Goal: Task Accomplishment & Management: Use online tool/utility

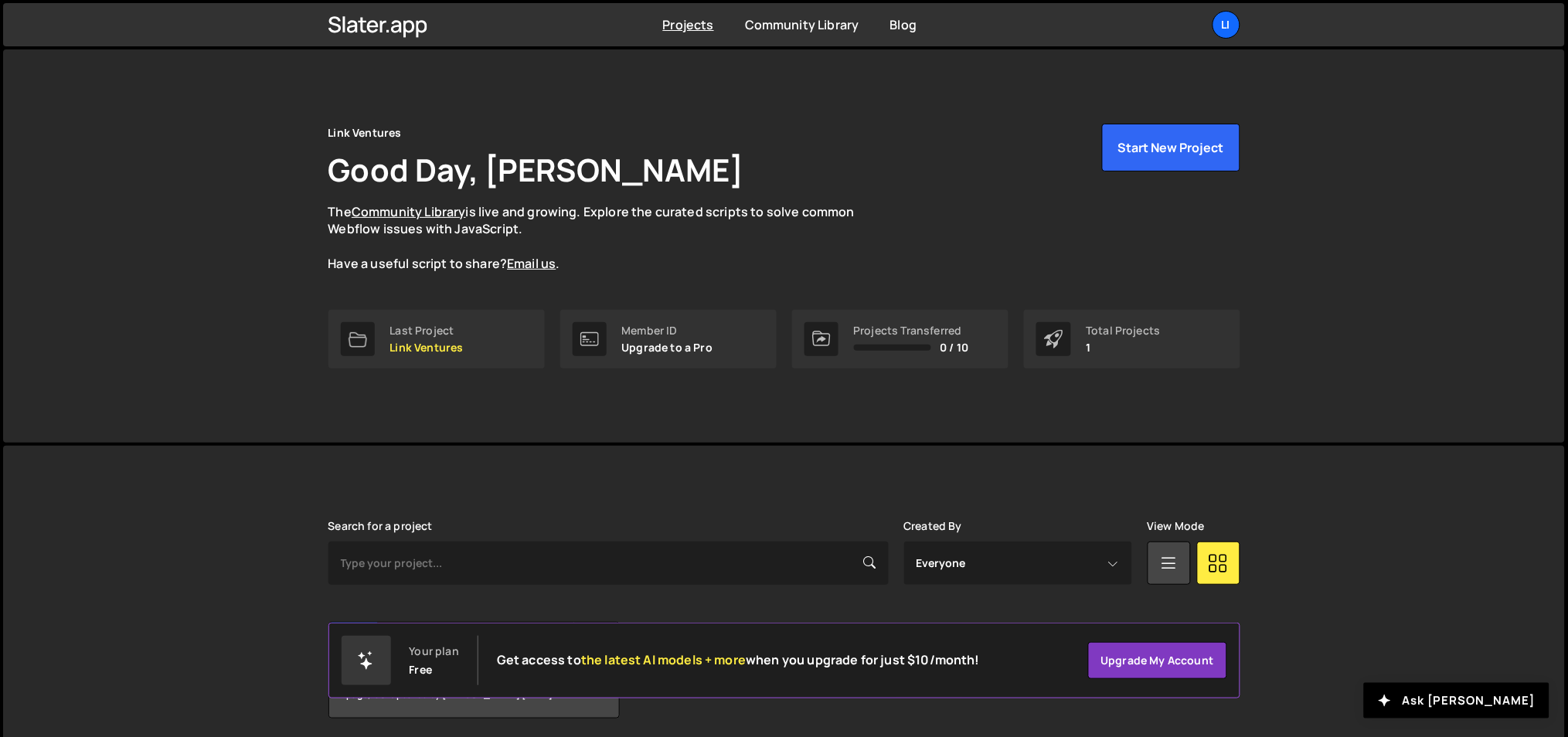
scroll to position [57, 0]
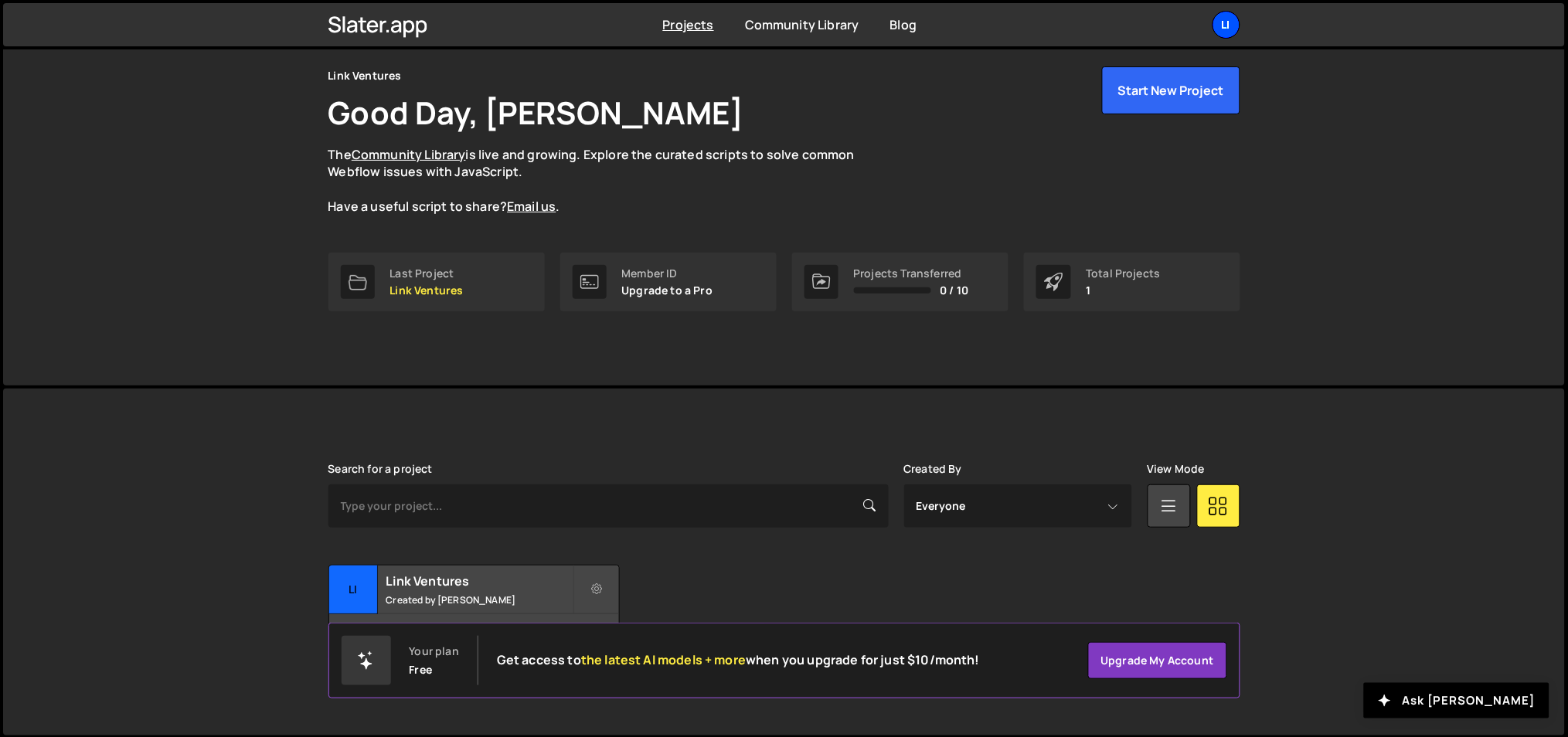
click at [1213, 24] on div "Li" at bounding box center [1226, 24] width 27 height 27
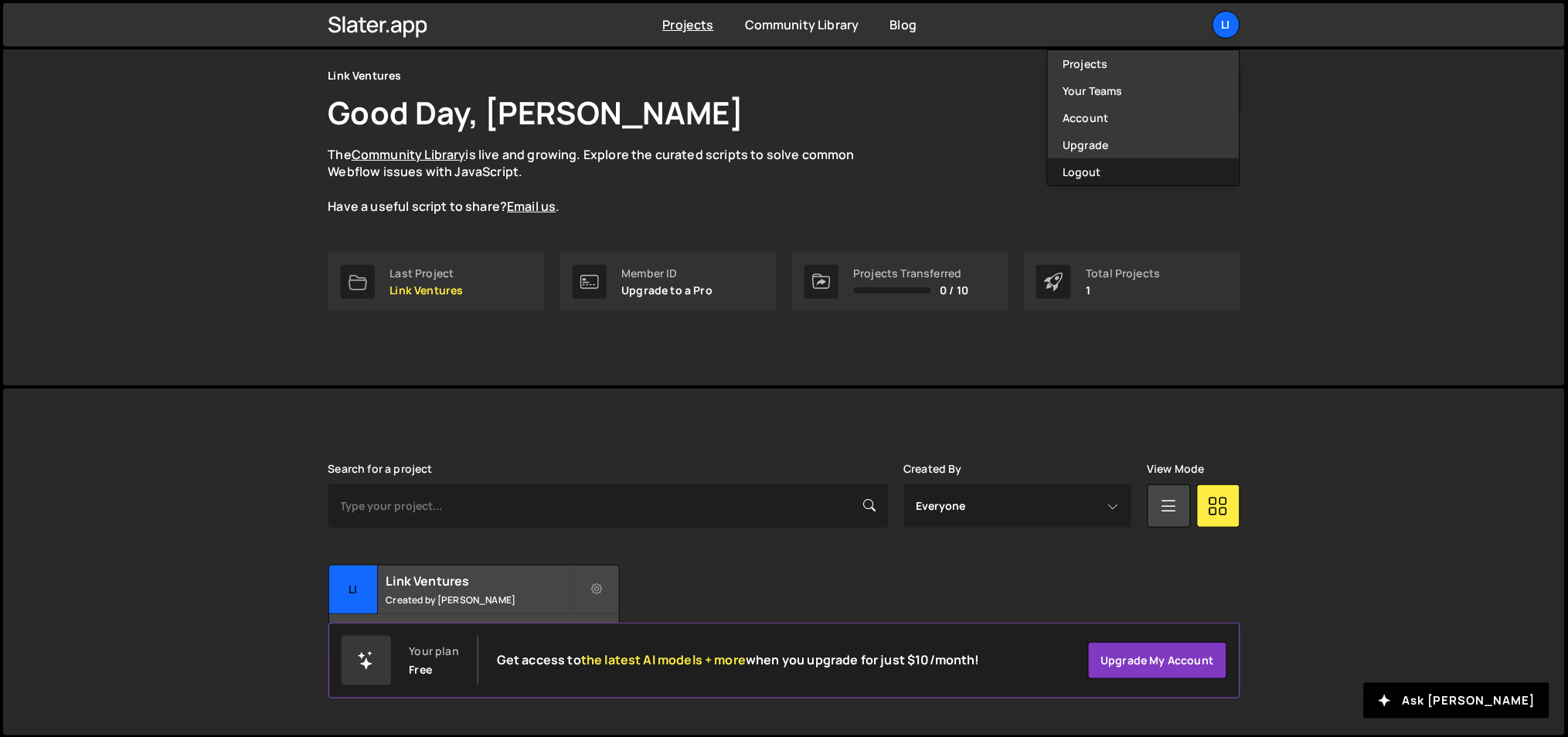
click at [1144, 175] on button "Logout" at bounding box center [1143, 172] width 191 height 27
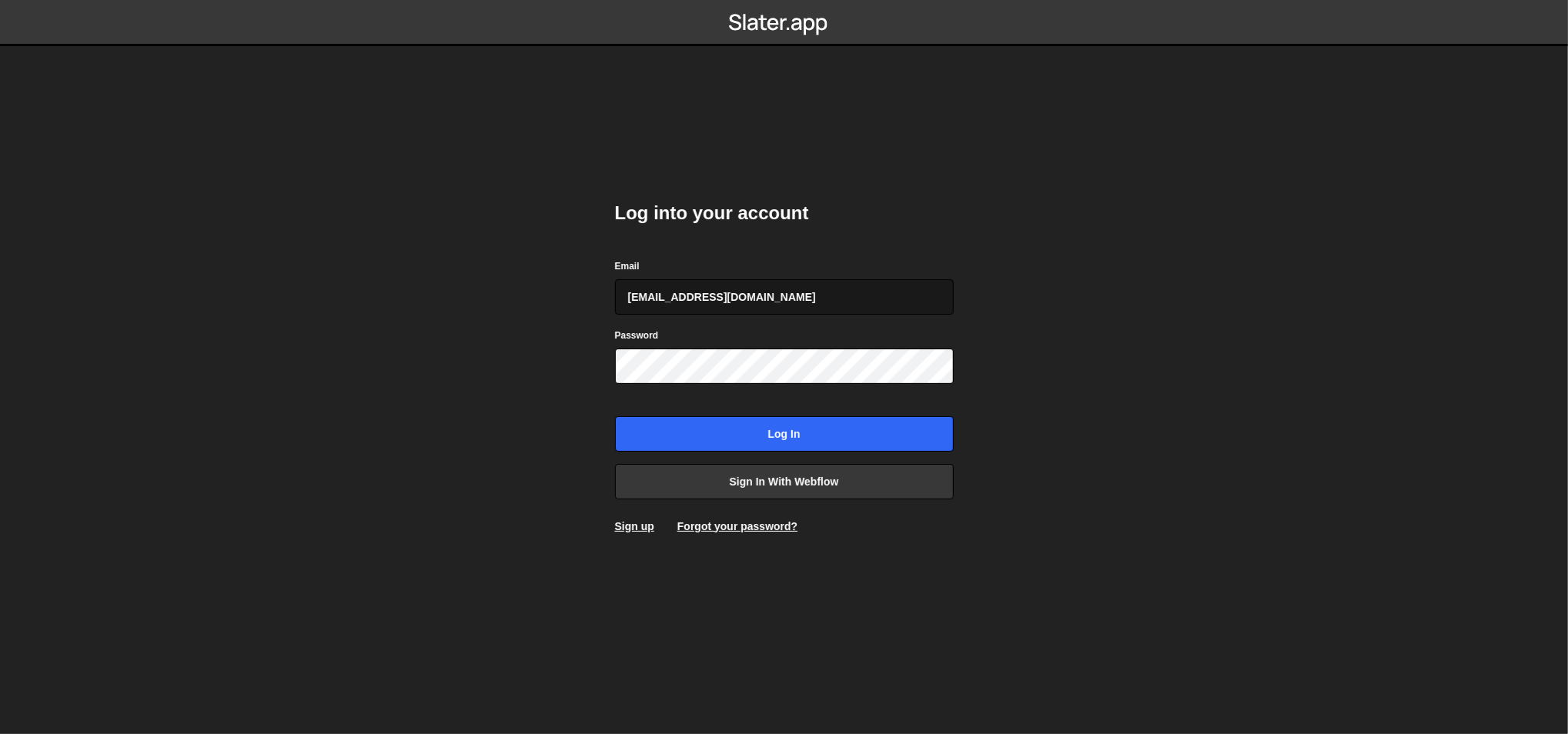
click at [761, 300] on input "ognjen@akka.studio" at bounding box center [784, 296] width 338 height 35
type input "ognjen@flowhivedigital.com"
click at [740, 424] on input "Log in" at bounding box center [784, 434] width 338 height 35
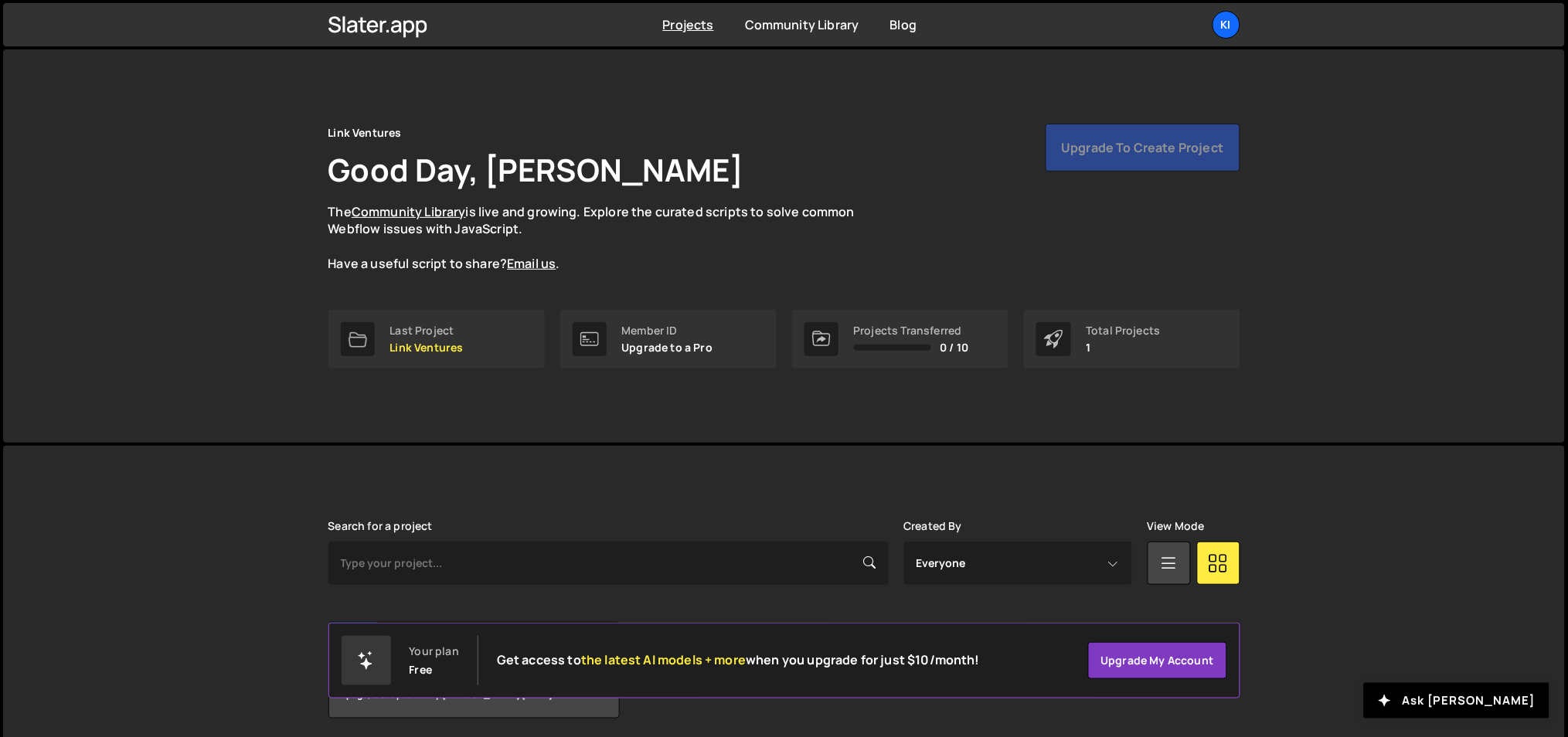
scroll to position [57, 0]
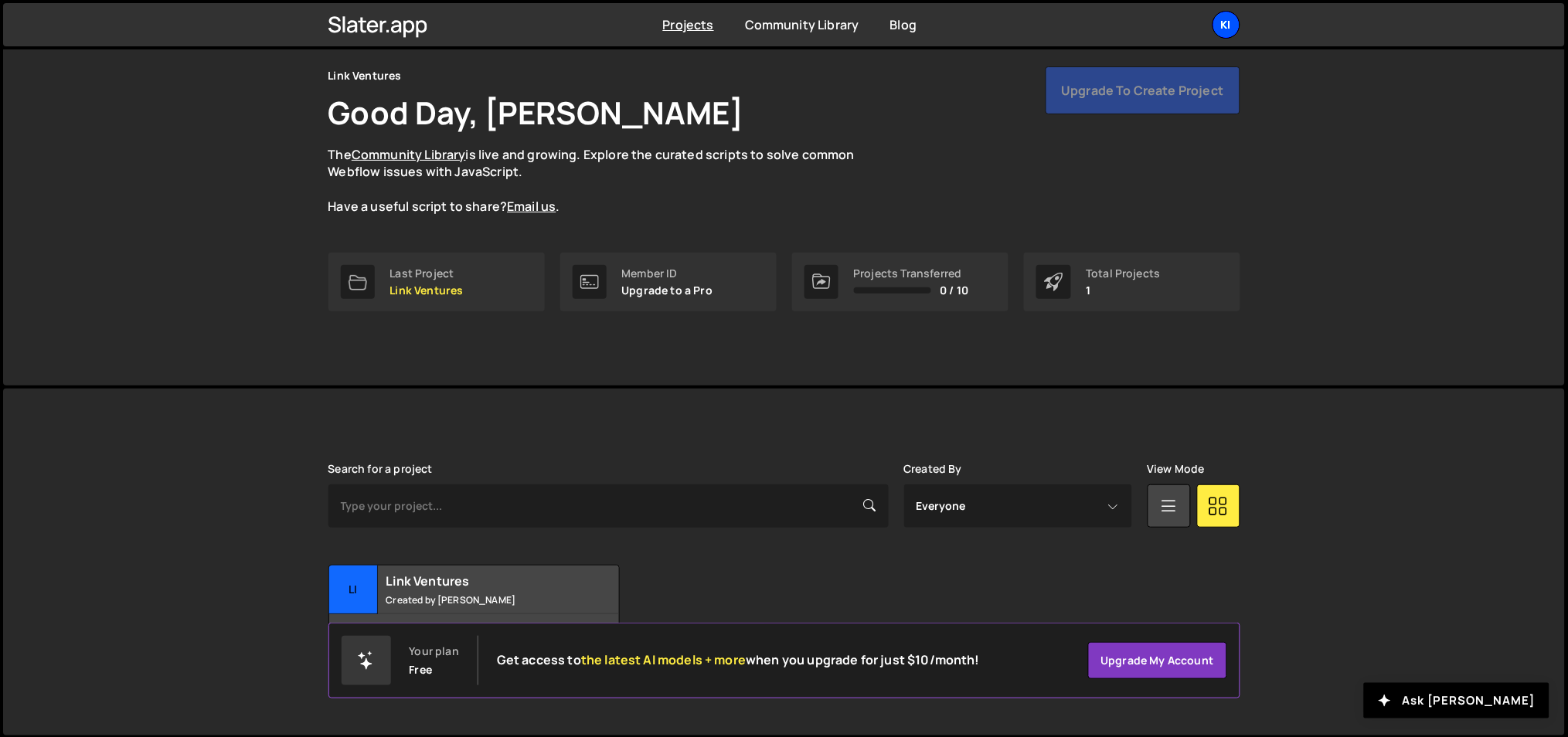
click at [1239, 20] on div "Ki" at bounding box center [1226, 24] width 27 height 27
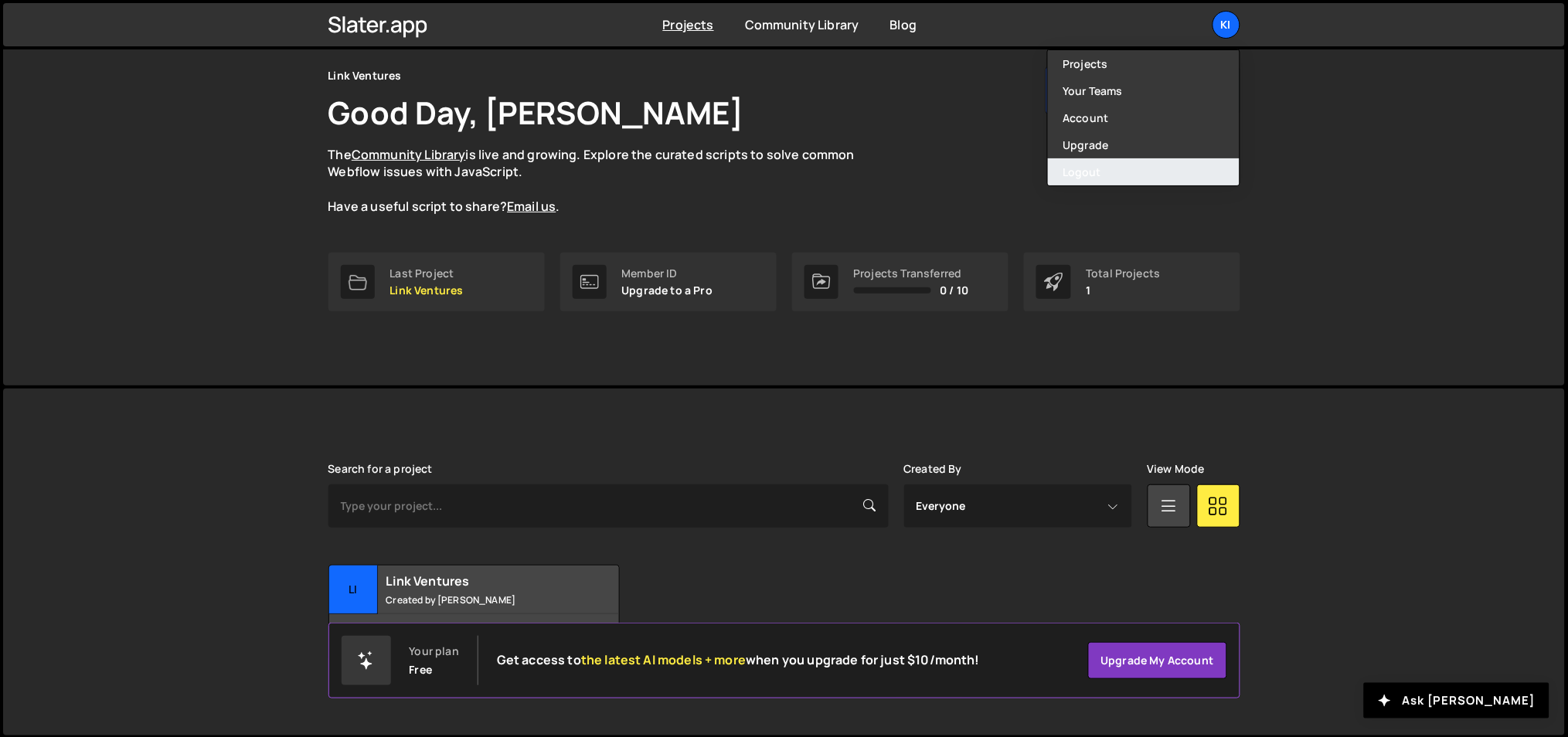
click at [1166, 164] on button "Logout" at bounding box center [1143, 172] width 191 height 27
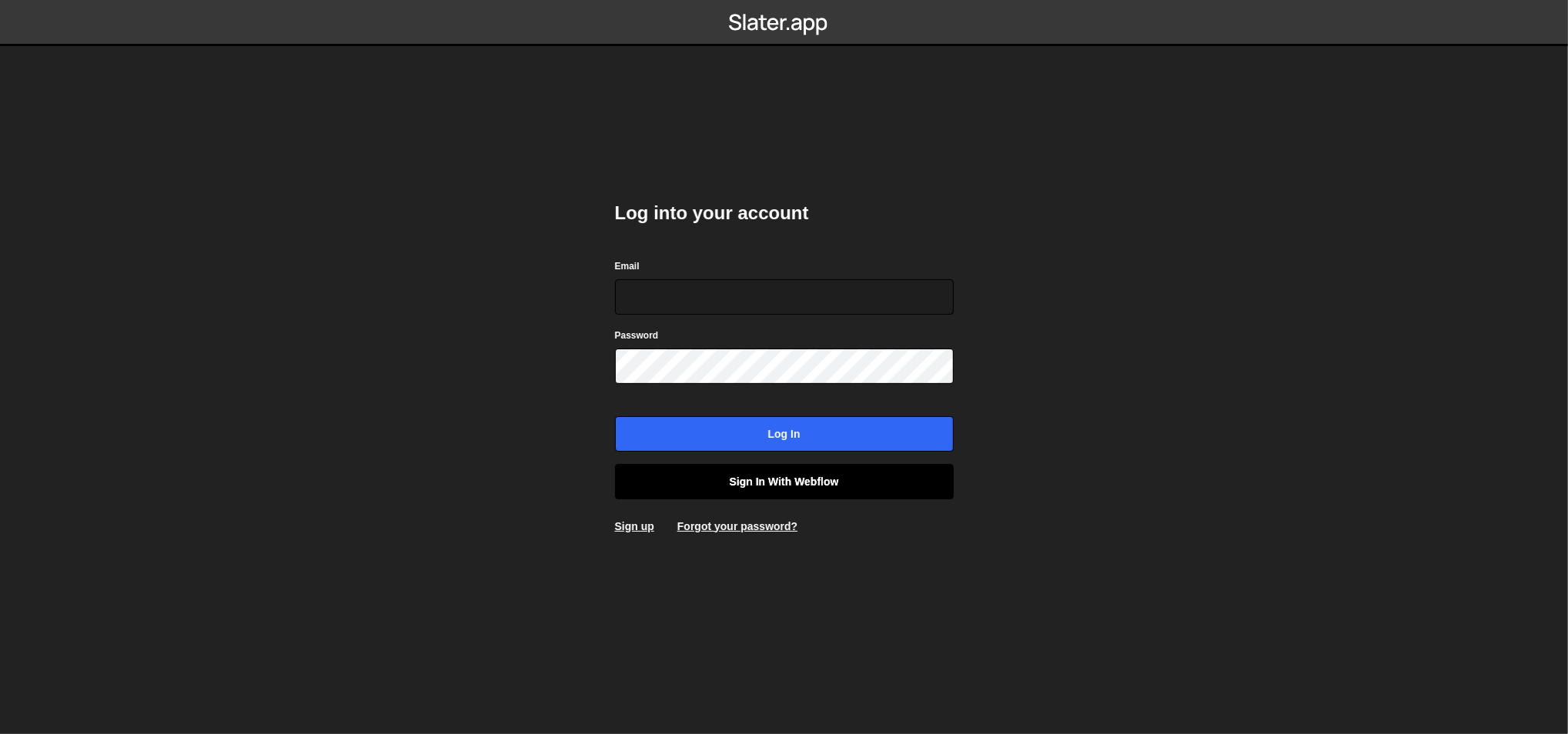
type input "ognjen@flowhivedigital.com"
click at [686, 483] on link "Sign in with Webflow" at bounding box center [784, 482] width 338 height 35
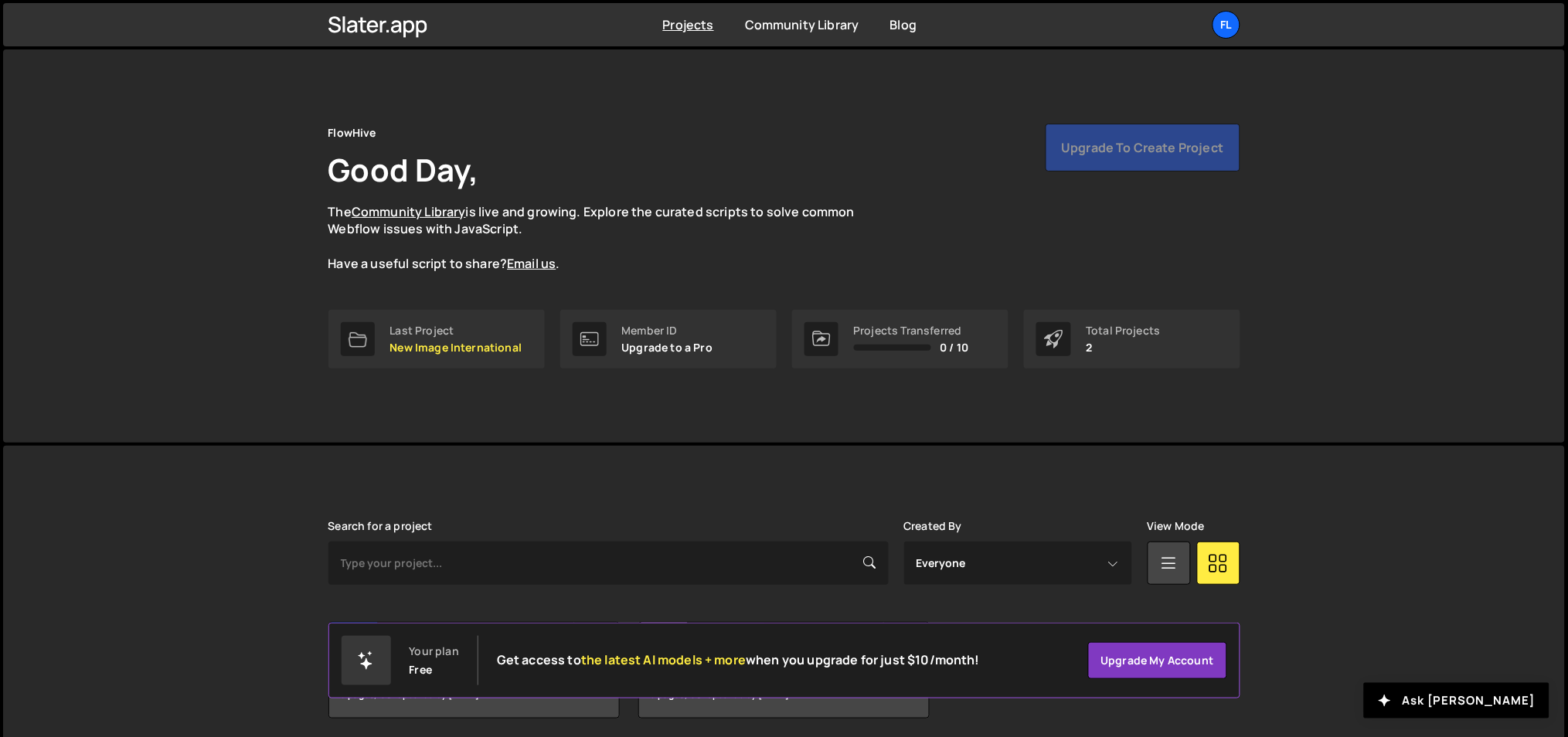
scroll to position [57, 0]
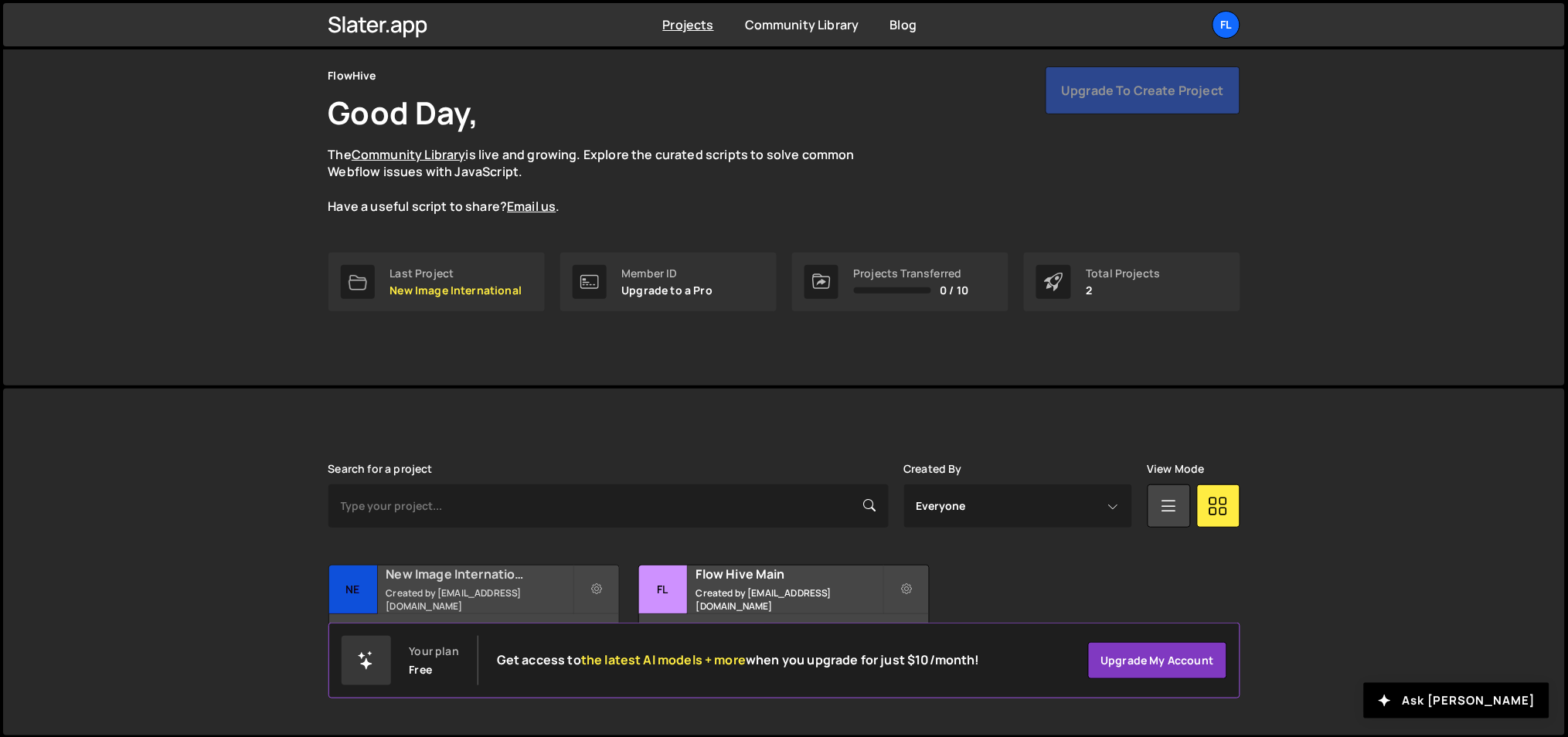
click at [480, 578] on h2 "New Image International" at bounding box center [479, 575] width 186 height 17
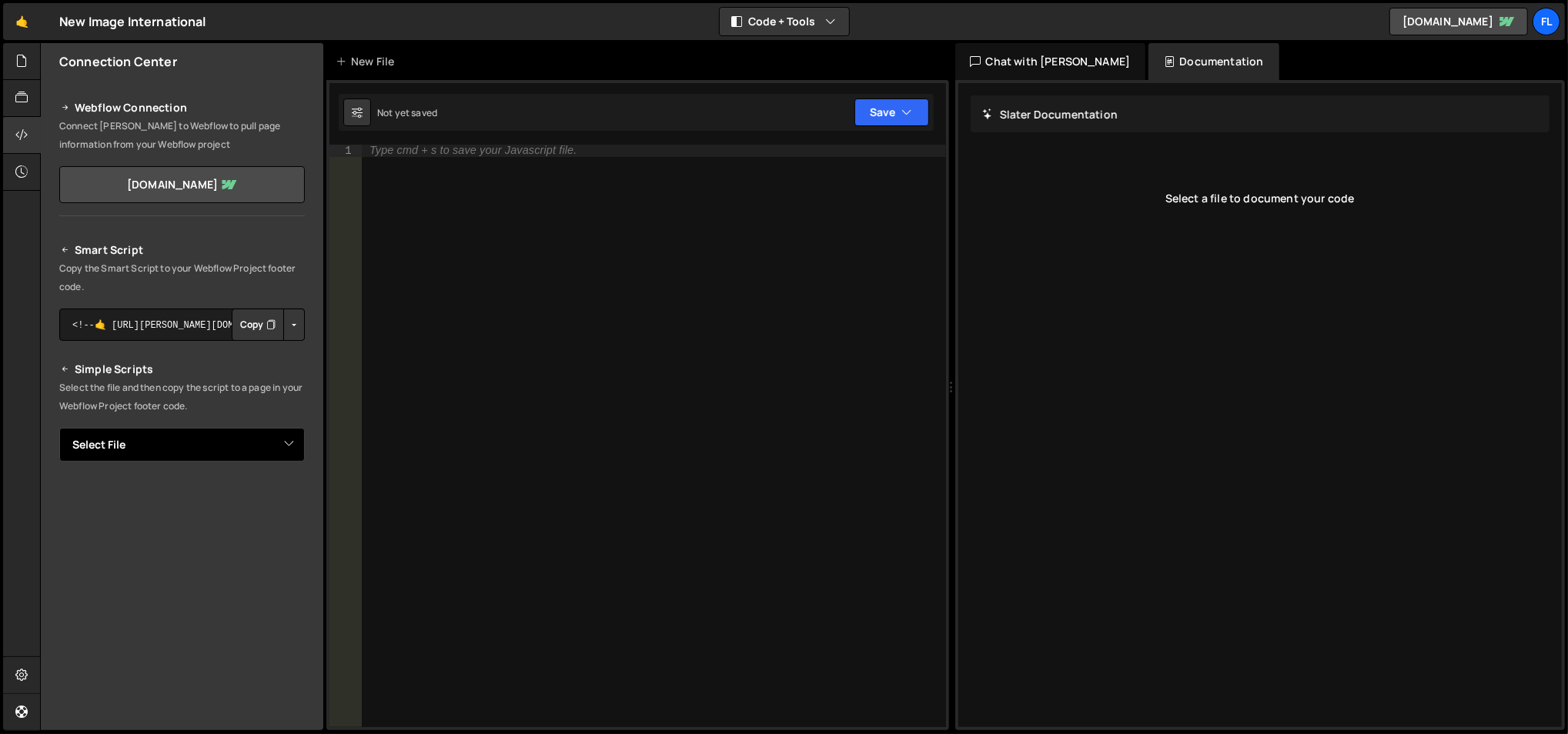
click at [145, 453] on select "Select File event_index@1.0.js Hub - Main.js Hub - Main Blog.js Index@1.0.js Na…" at bounding box center [182, 444] width 245 height 34
click at [44, 111] on div "Webflow Connection Connect [PERSON_NAME] to Webflow to pull page information fr…" at bounding box center [181, 148] width 282 height 136
click at [33, 108] on div at bounding box center [22, 98] width 38 height 37
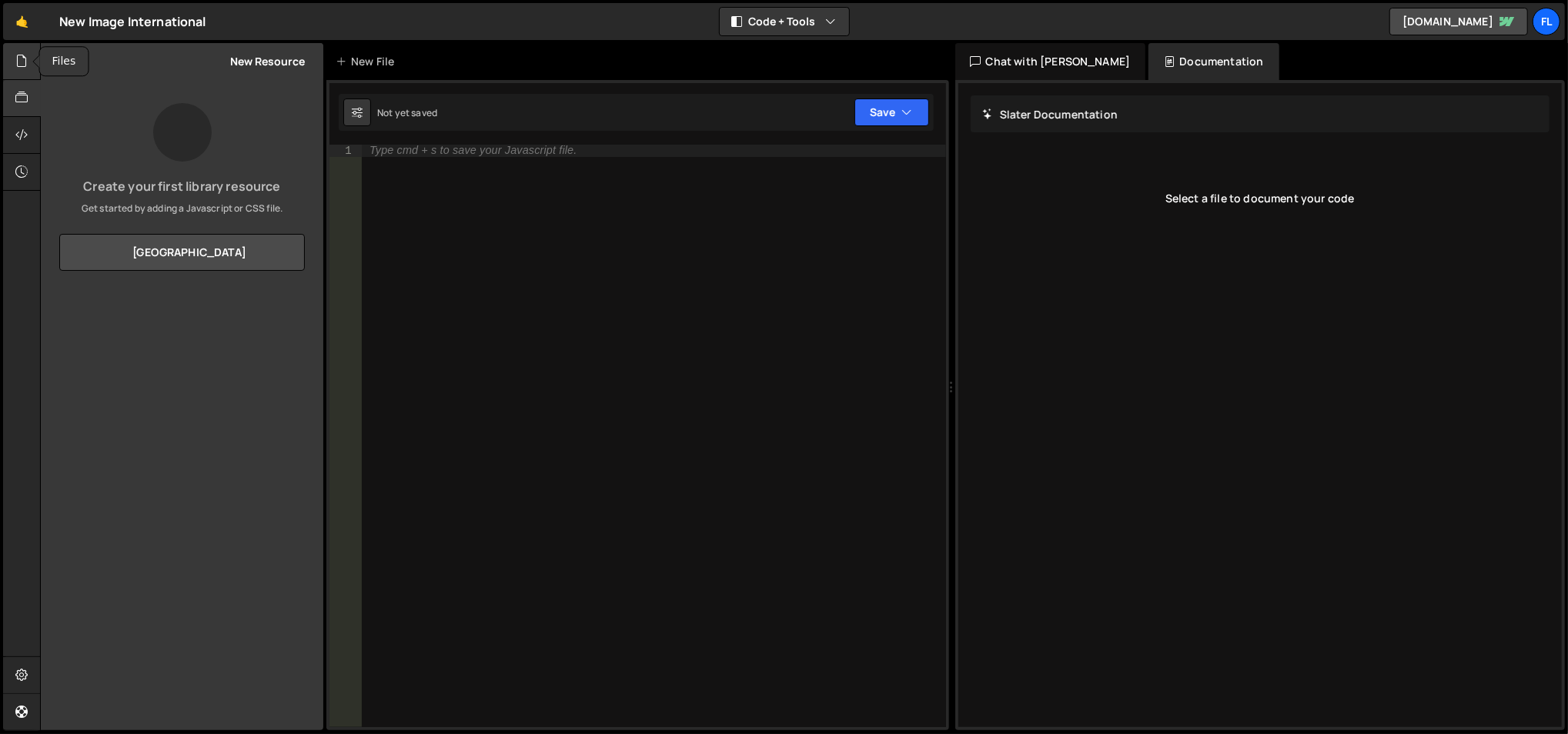
click at [17, 67] on icon at bounding box center [22, 61] width 13 height 17
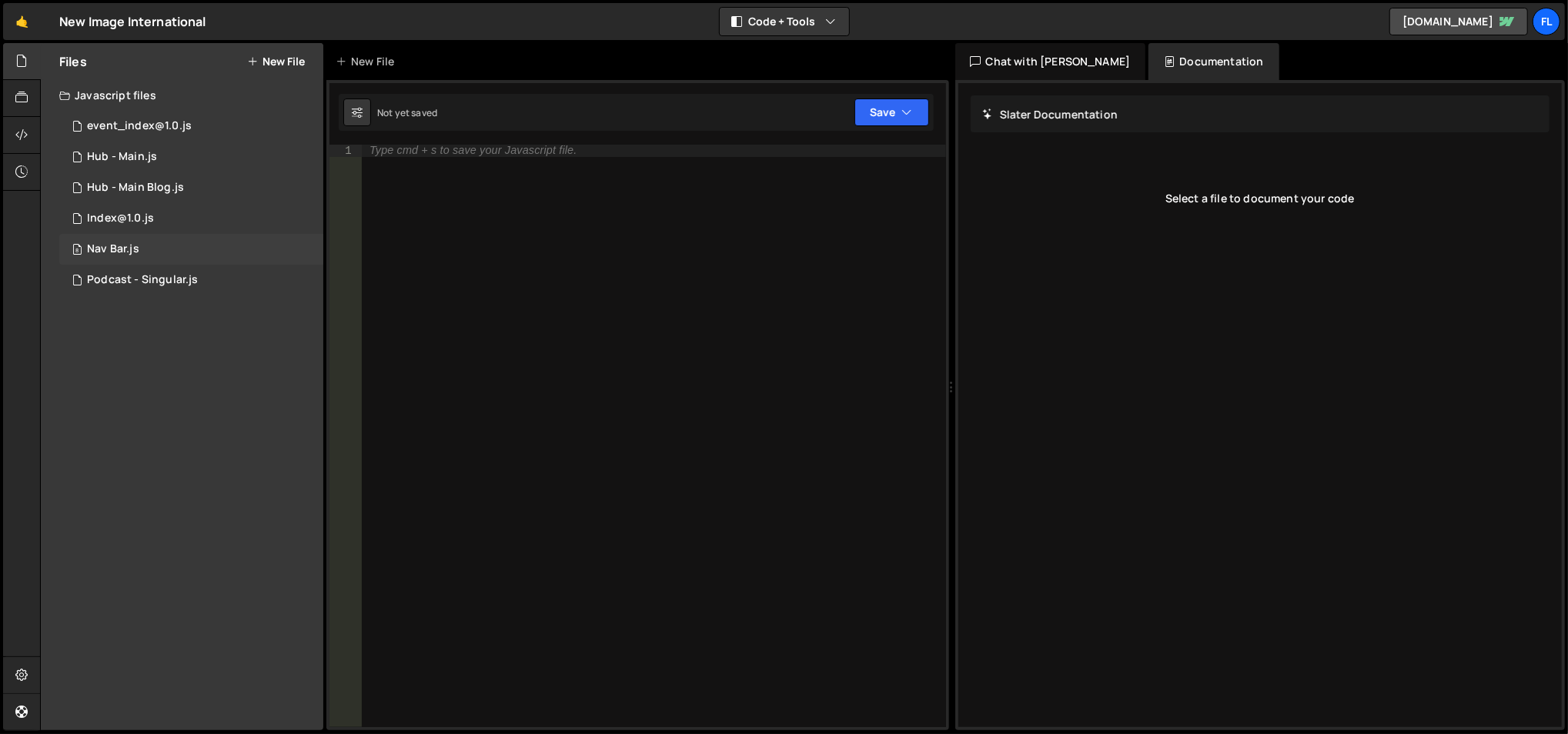
click at [174, 240] on div "8 Nav Bar.js 0" at bounding box center [192, 249] width 264 height 30
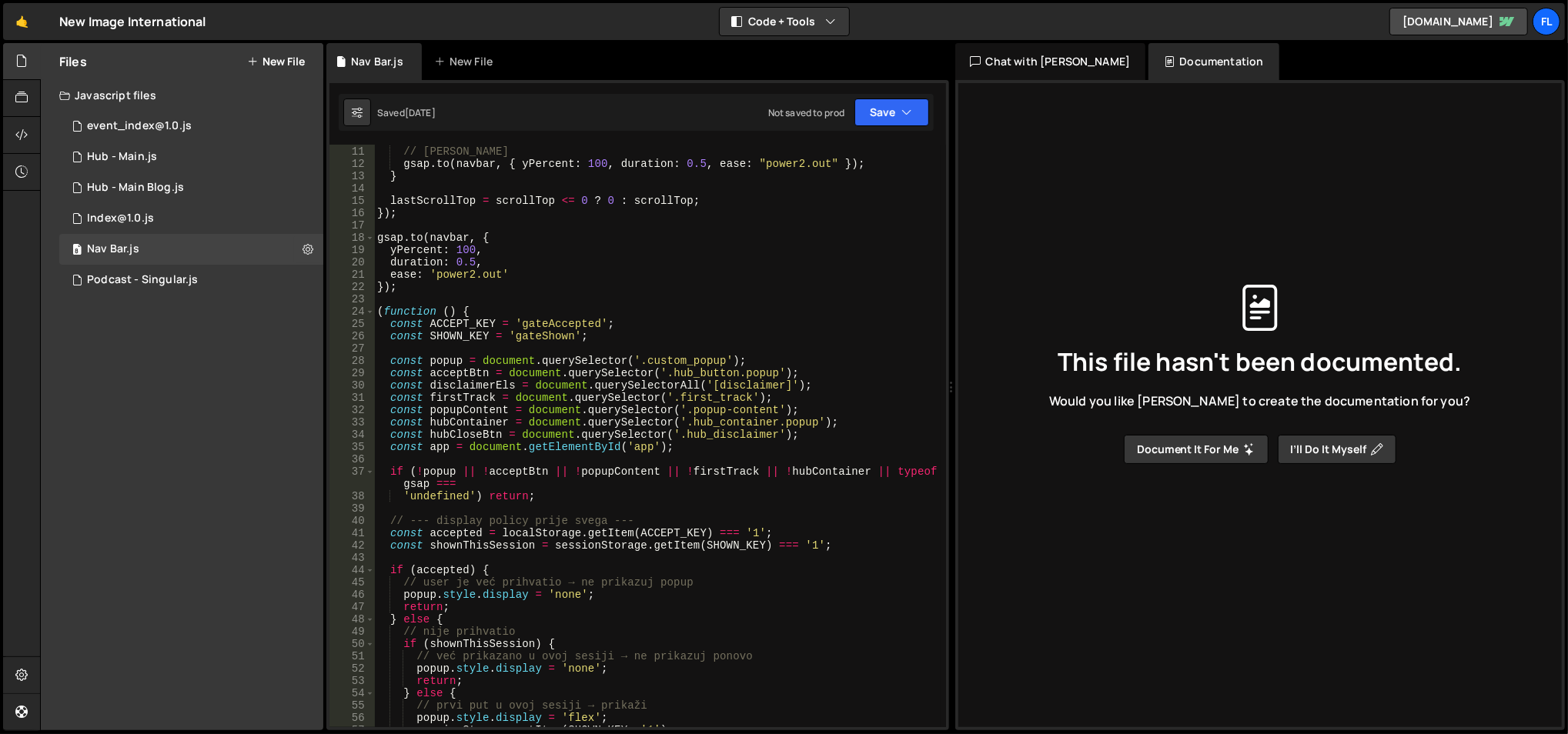
scroll to position [121, 0]
click at [446, 354] on div "} else { // [PERSON_NAME] gsap . to ( navbar , { yPercent : 100 , duration : 0.…" at bounding box center [658, 438] width 567 height 609
click at [446, 355] on div "} else { // [PERSON_NAME] gsap . to ( navbar , { yPercent : 100 , duration : 0.…" at bounding box center [658, 438] width 567 height 609
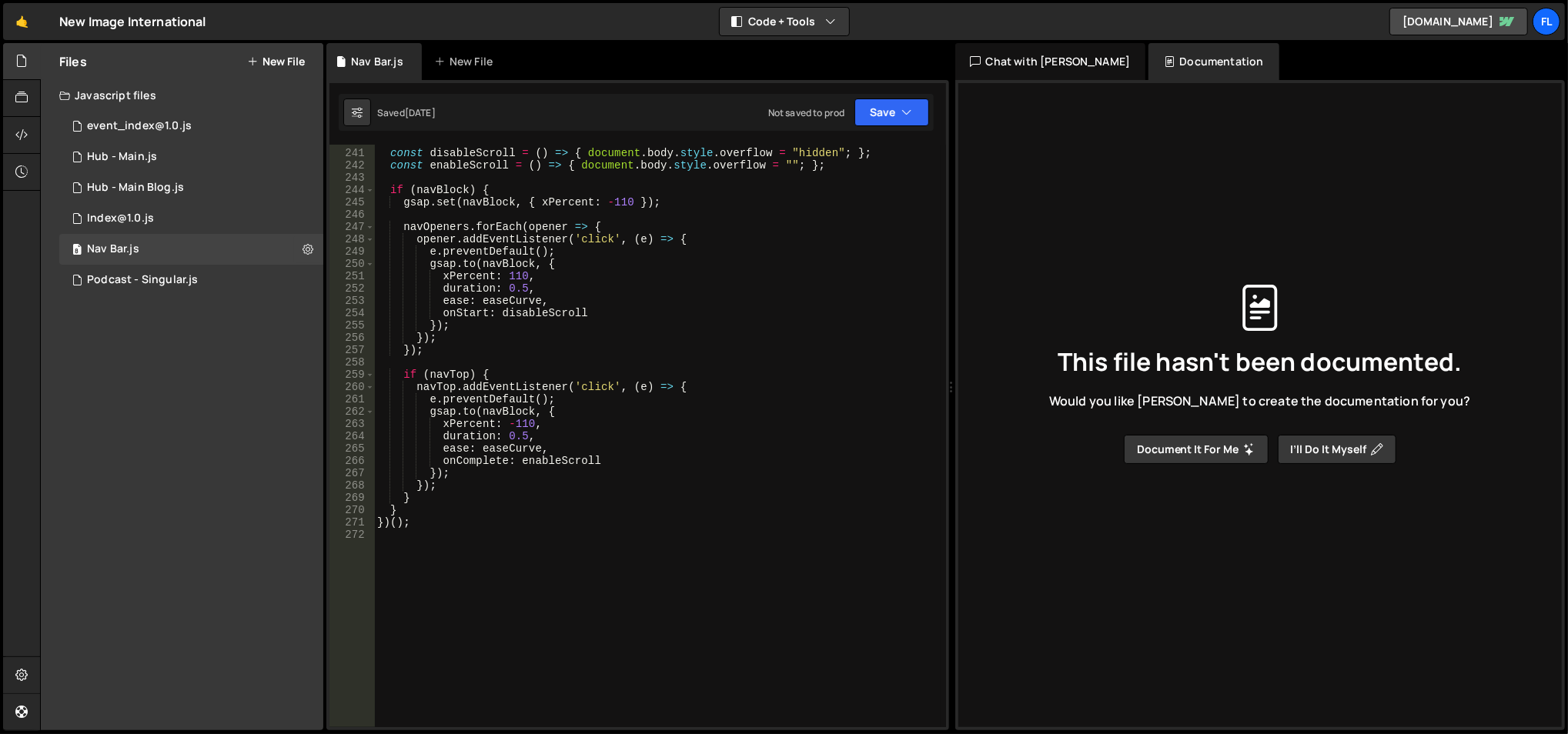
scroll to position [3112, 0]
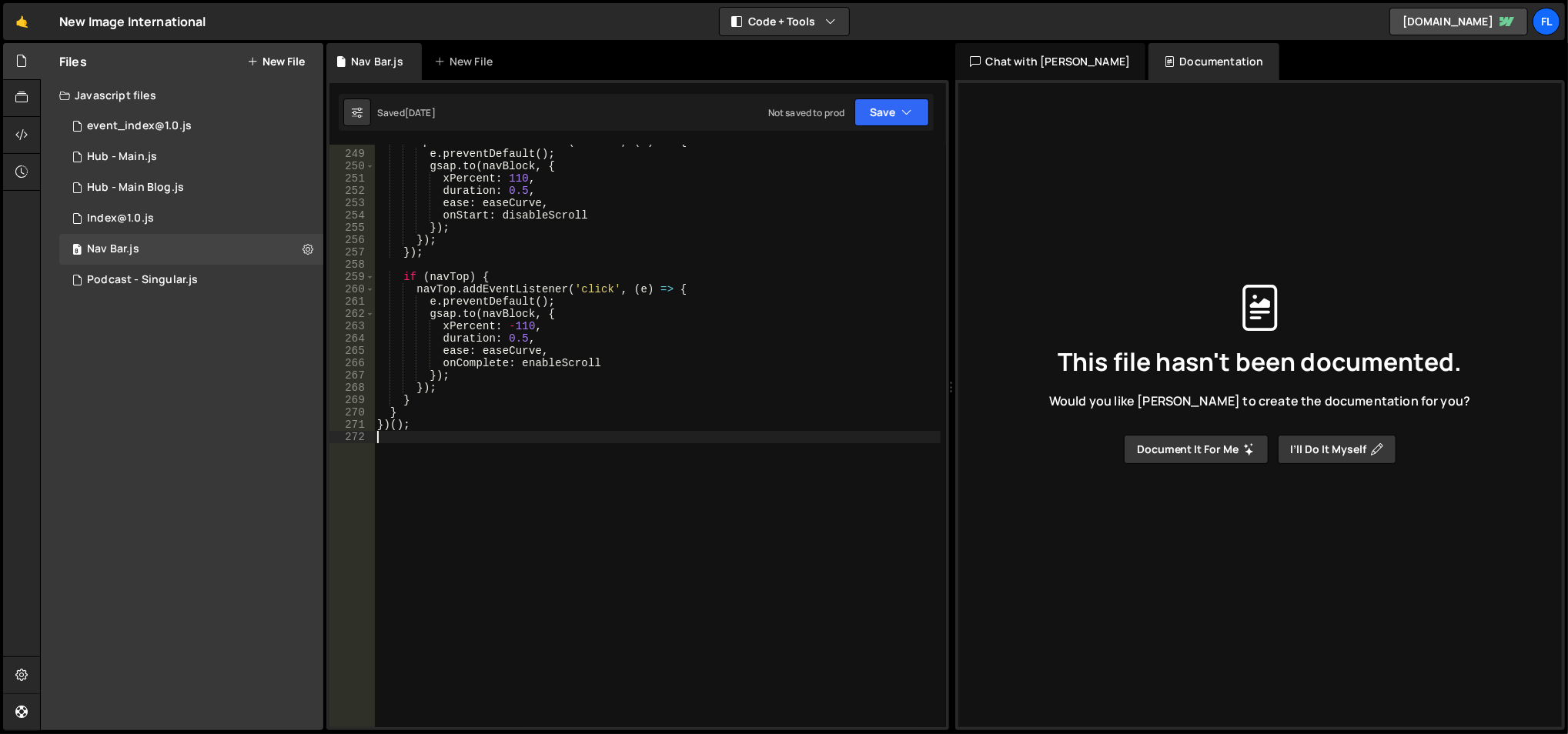
click at [508, 507] on div "opener . addEventListener ( 'click' , ( e ) => { e . preventDefault ( ) ; gsap …" at bounding box center [658, 439] width 567 height 609
paste textarea "</script>"
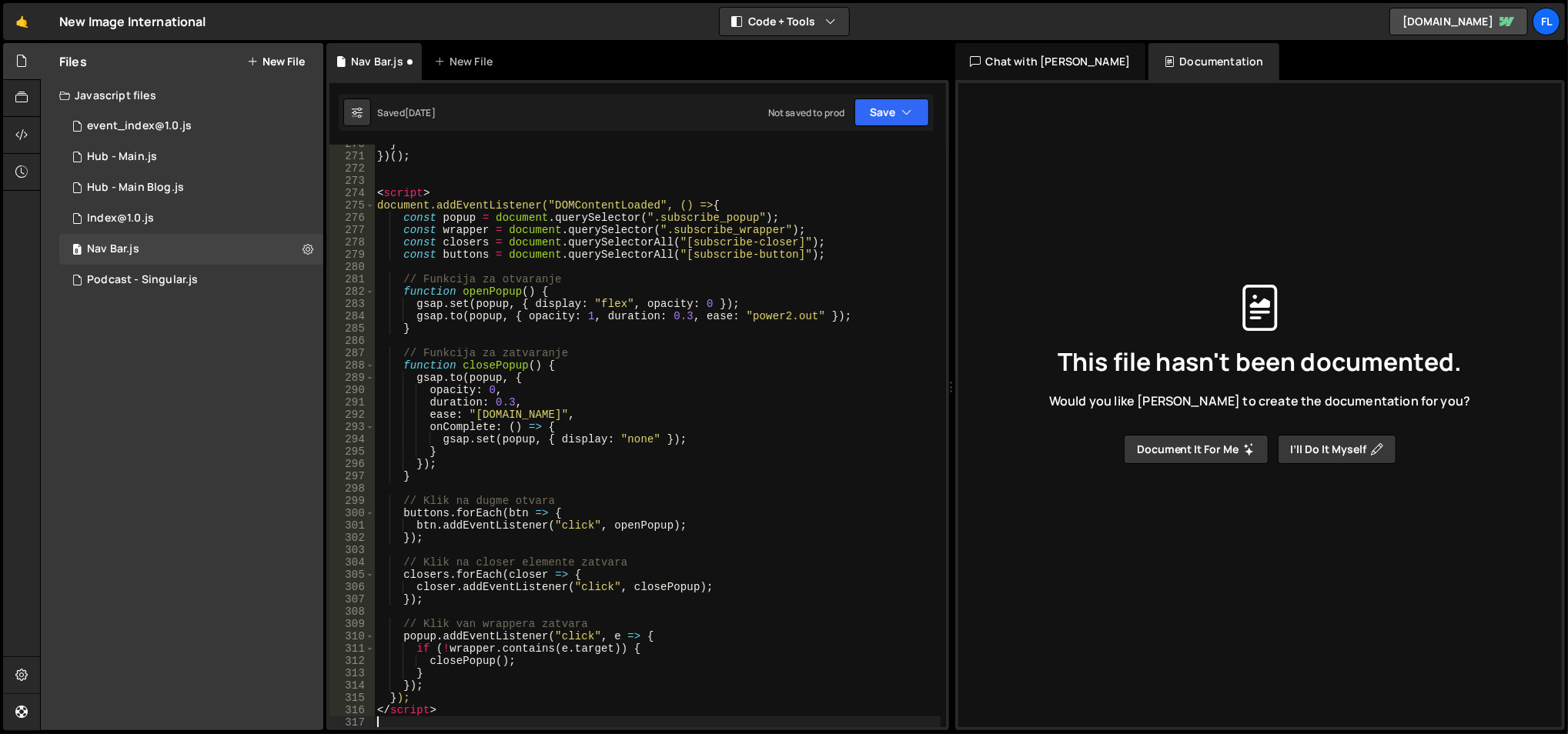
scroll to position [3381, 0]
click at [411, 706] on div "} }) ( ) ; < script > document.addEventListener("DOMContentLoaded", () => { con…" at bounding box center [658, 442] width 567 height 609
type textarea "</script>"
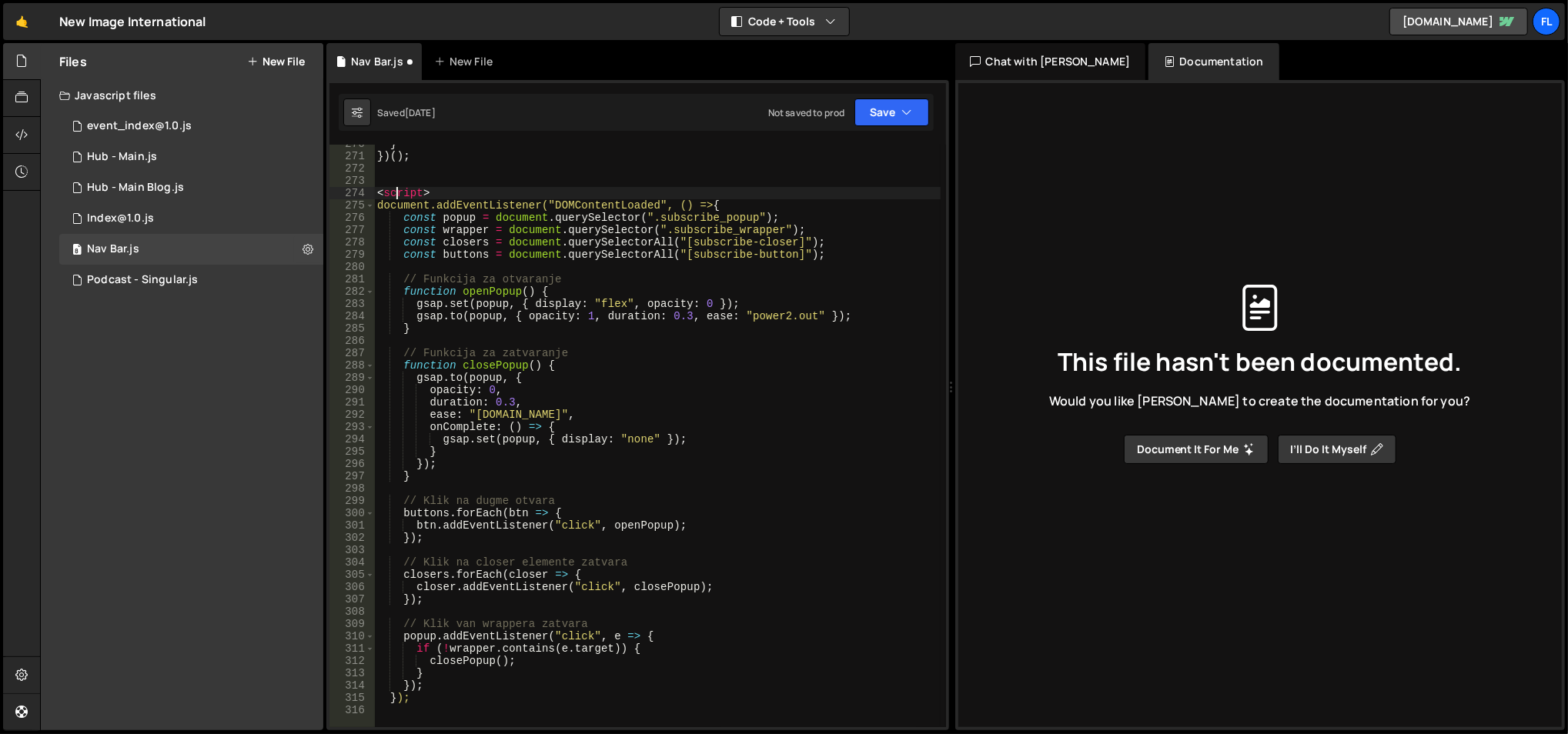
click at [396, 195] on div "} }) ( ) ; < script > document.addEventListener("DOMContentLoaded", () => { con…" at bounding box center [658, 442] width 567 height 609
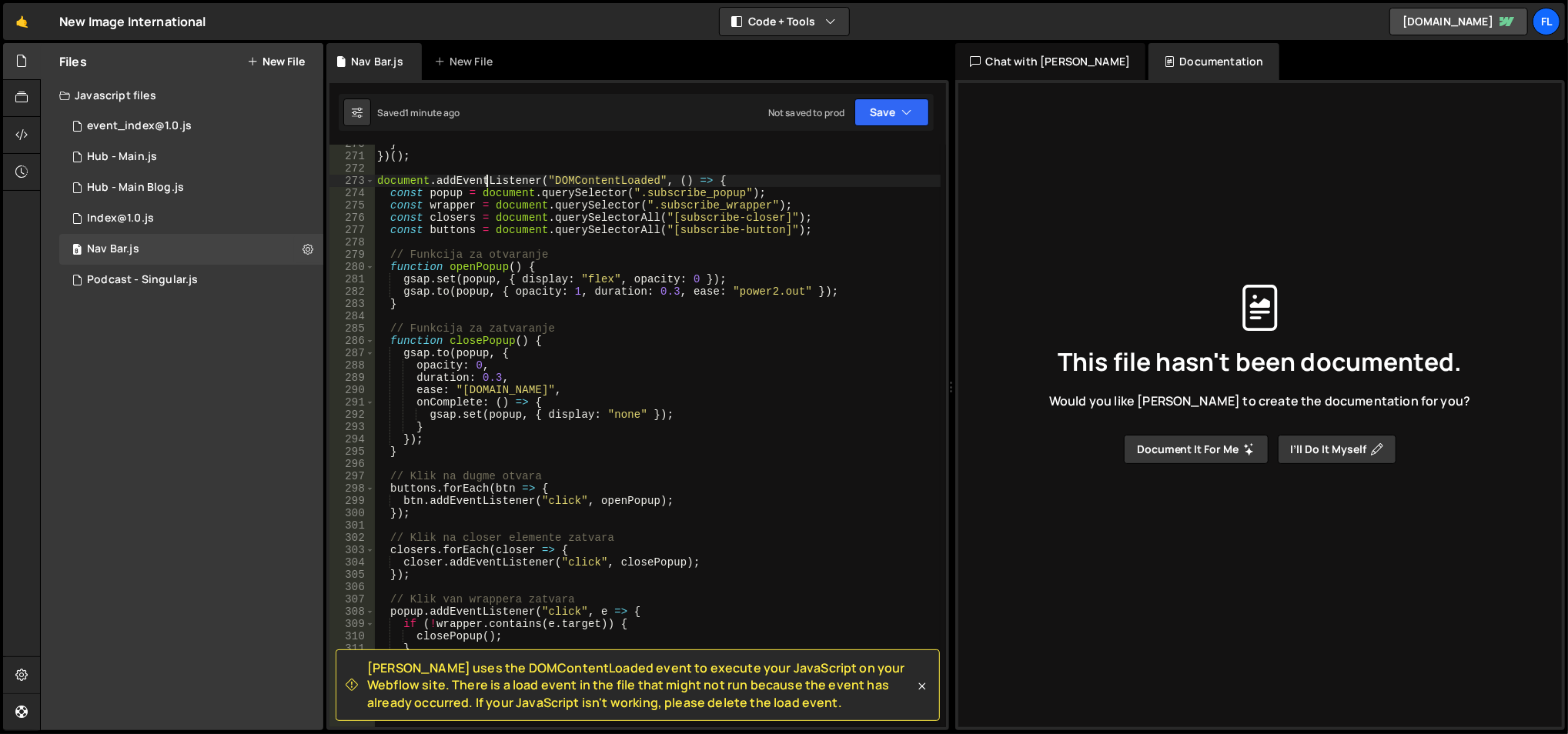
click at [485, 177] on div "} }) ( ) ; document . addEventListener ( "DOMContentLoaded" , ( ) => { const po…" at bounding box center [658, 442] width 567 height 609
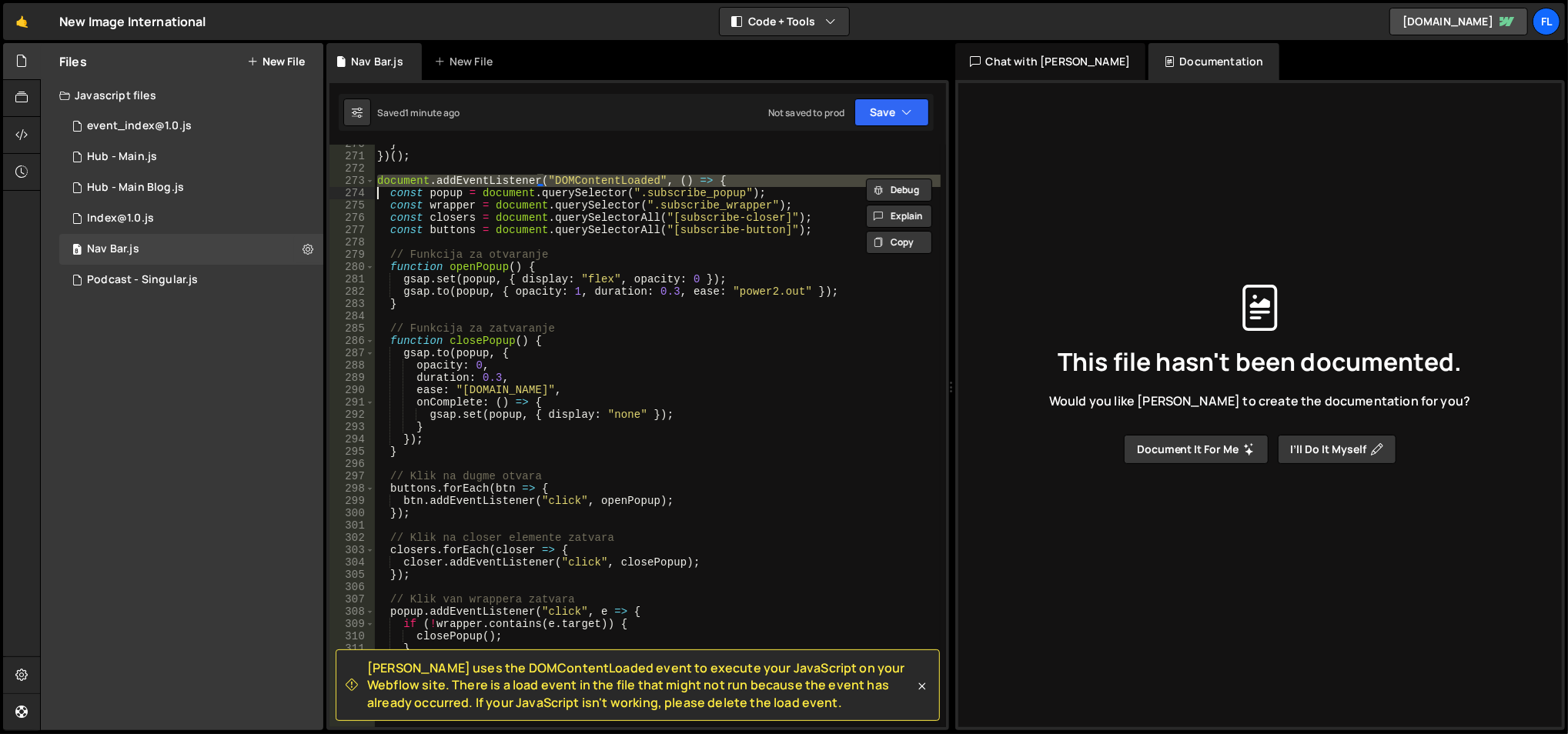
click at [485, 177] on div "} }) ( ) ; document . addEventListener ( "DOMContentLoaded" , ( ) => { const po…" at bounding box center [658, 442] width 567 height 609
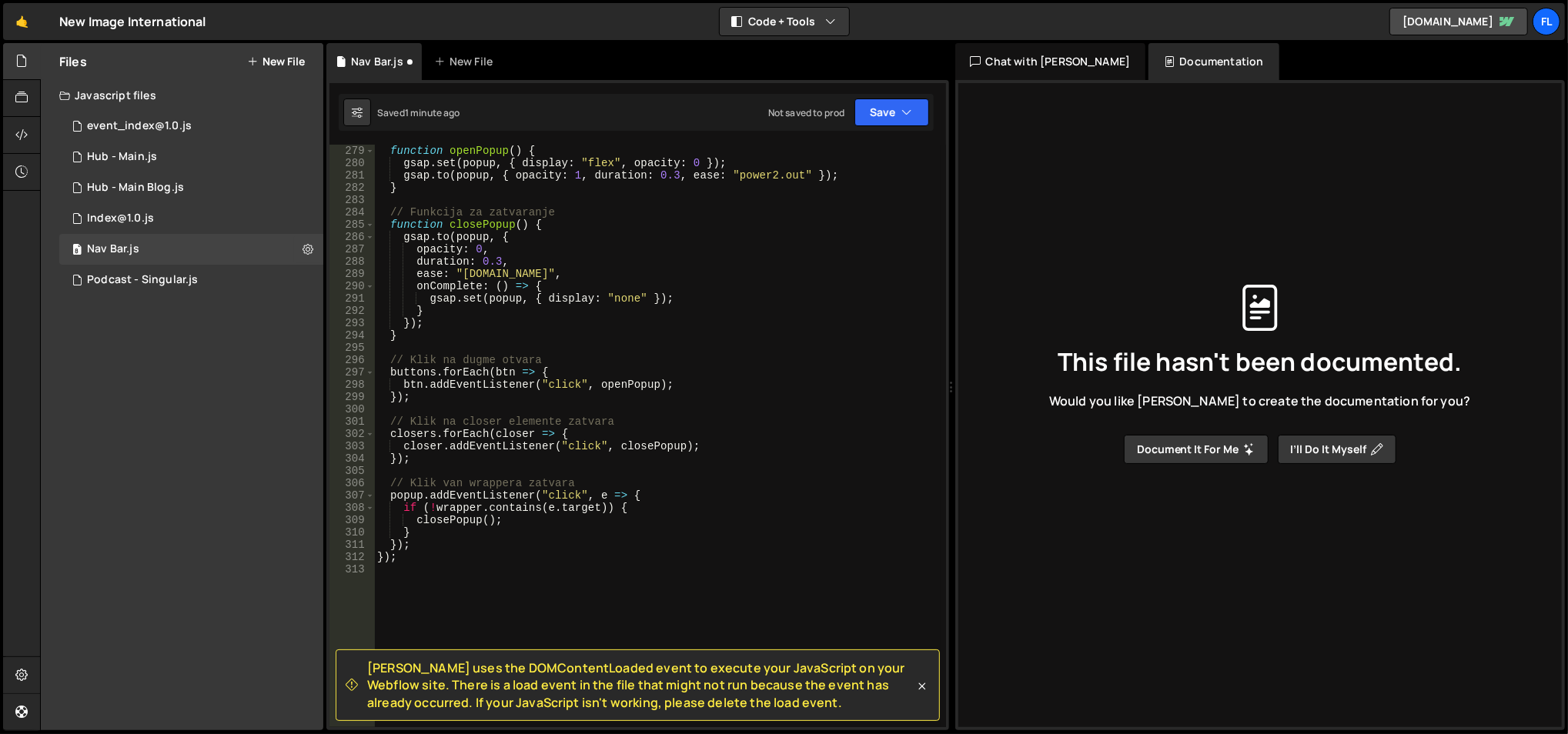
scroll to position [3484, 0]
click at [428, 555] on div "// Funkcija za otvaranje function openPopup ( ) { gsap . set ( popup , { displa…" at bounding box center [658, 437] width 567 height 609
type textarea "});"
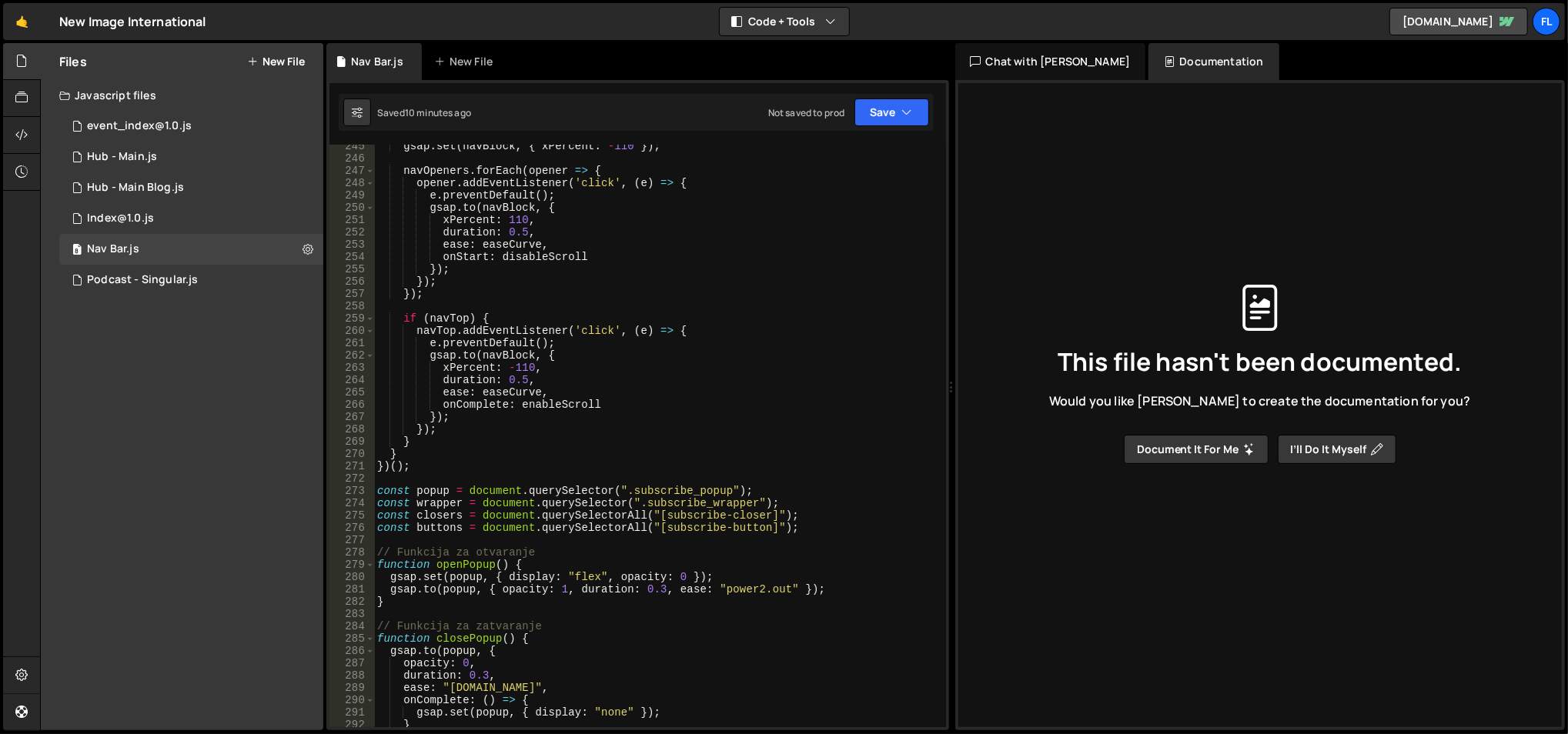
scroll to position [3065, 0]
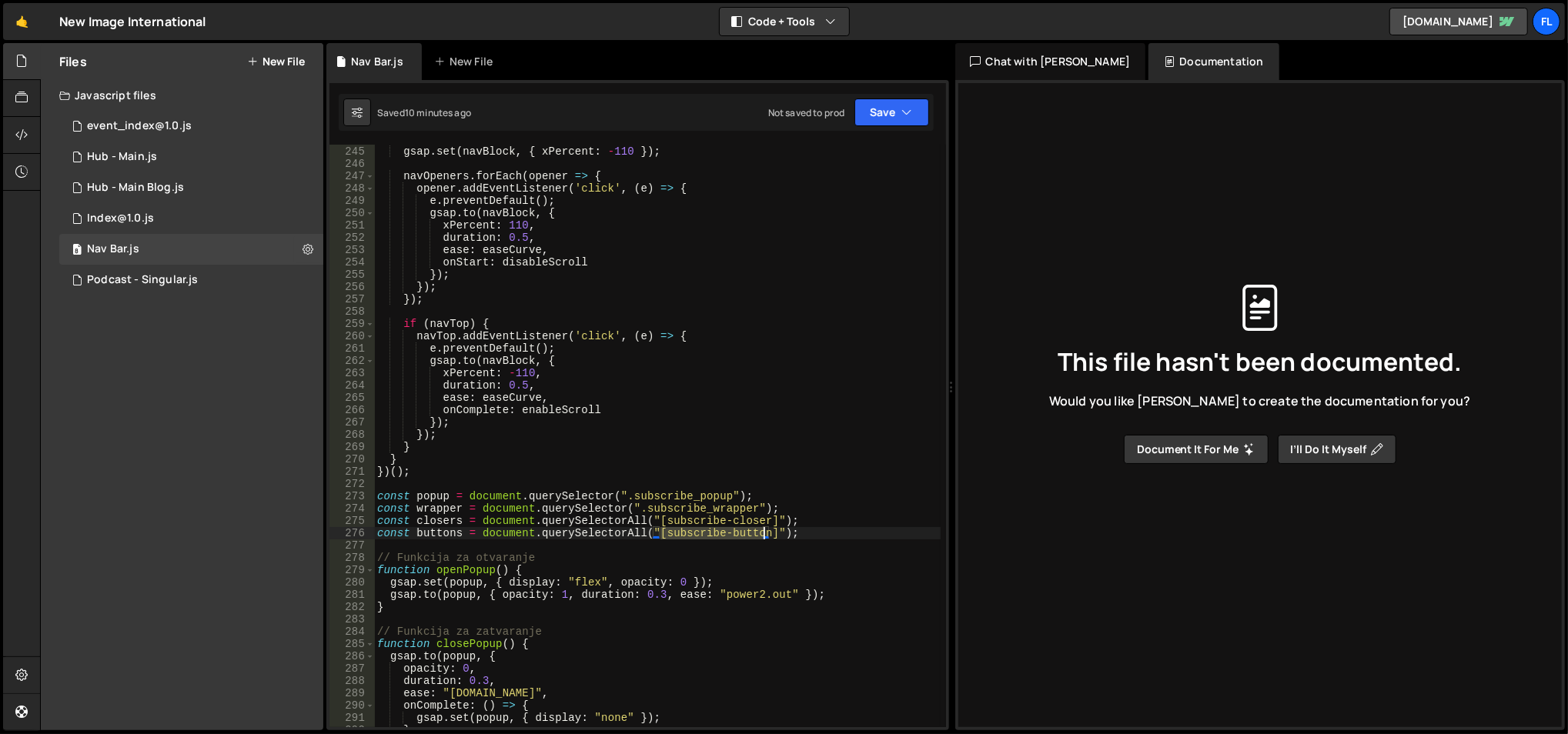
drag, startPoint x: 663, startPoint y: 532, endPoint x: 761, endPoint y: 529, distance: 98.0
click at [761, 529] on div "if ( navBlock ) { gsap . set ( navBlock , { xPercent : - 110 }) ; navOpeners . …" at bounding box center [658, 437] width 567 height 609
type textarea "const buttons = document.querySelectorAll("[subscribe-button]");"
